Goal: Complete application form

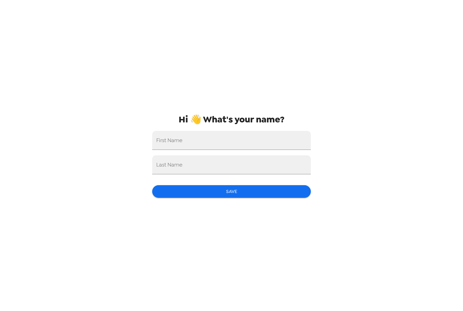
click at [267, 144] on input "First Name" at bounding box center [231, 140] width 159 height 19
type input "[PERSON_NAME]"
click at [256, 174] on input "Last Name" at bounding box center [231, 164] width 159 height 19
type input "[PERSON_NAME]"
click at [264, 190] on button "Save" at bounding box center [231, 191] width 159 height 13
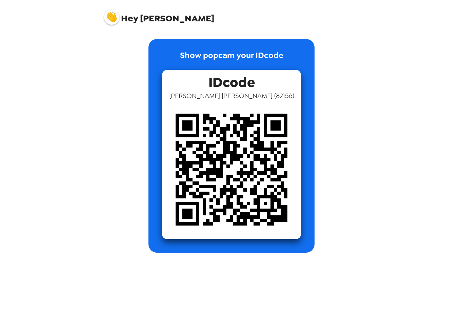
click at [260, 192] on img at bounding box center [231, 169] width 139 height 139
click at [113, 17] on img at bounding box center [111, 16] width 15 height 15
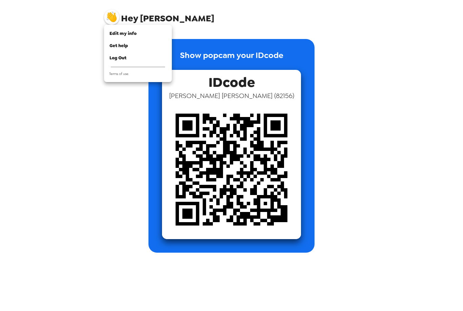
click at [205, 166] on div at bounding box center [231, 155] width 463 height 311
